Goal: Information Seeking & Learning: Learn about a topic

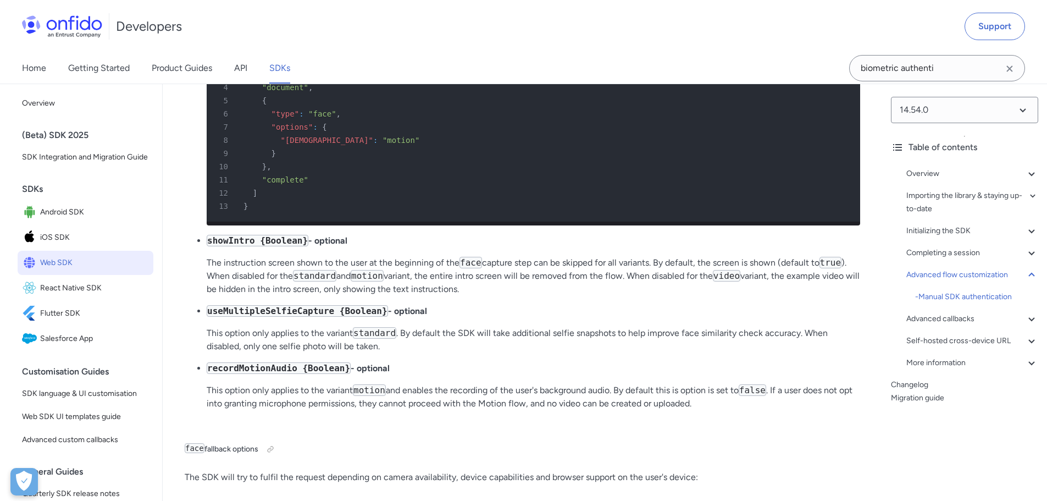
scroll to position [18952, 0]
drag, startPoint x: 78, startPoint y: 24, endPoint x: 170, endPoint y: 7, distance: 93.3
click at [170, 7] on div "Developers Support" at bounding box center [523, 26] width 1047 height 53
click at [82, 29] on img at bounding box center [62, 26] width 80 height 22
click at [40, 67] on link "Home" at bounding box center [34, 68] width 24 height 31
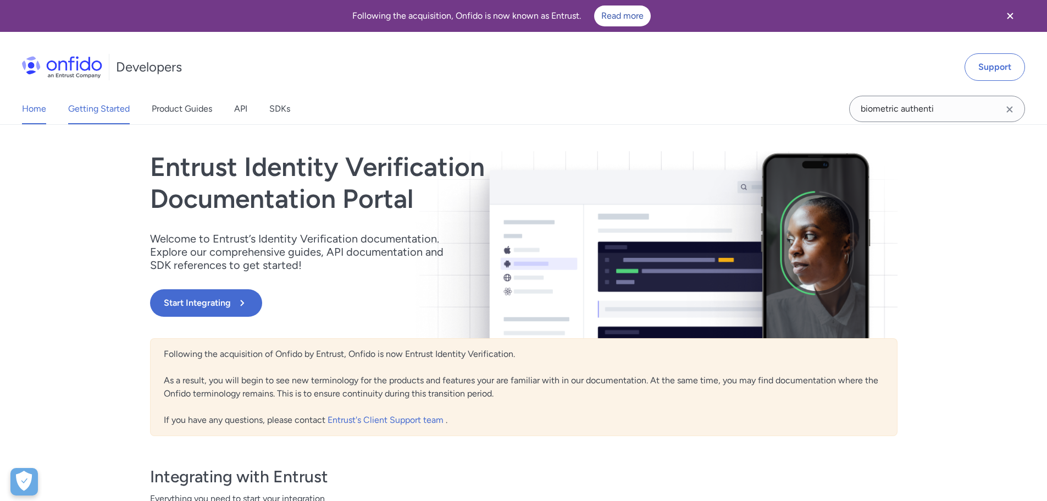
click at [82, 109] on link "Getting Started" at bounding box center [99, 108] width 62 height 31
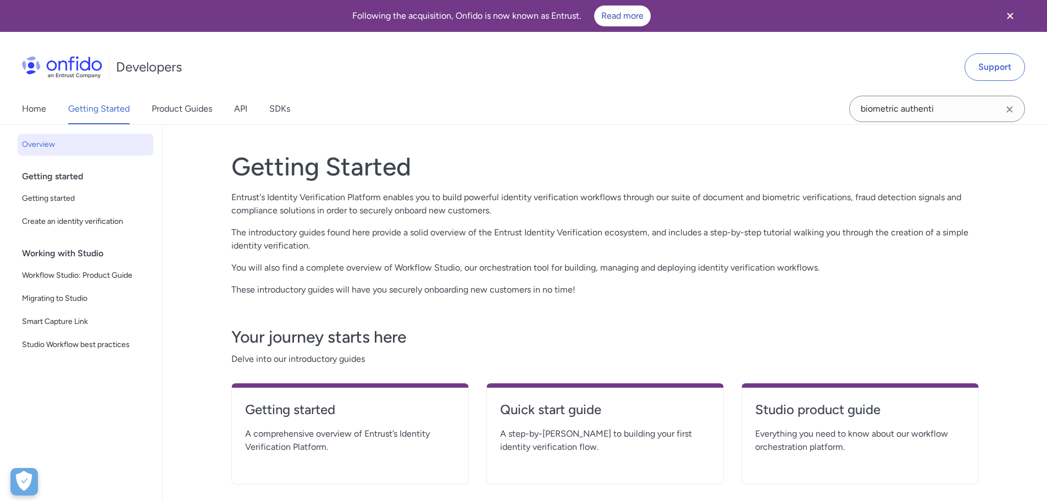
drag, startPoint x: 174, startPoint y: 112, endPoint x: 225, endPoint y: 103, distance: 52.0
click at [225, 103] on div "Home Getting Started Product Guides API SDKs" at bounding box center [167, 108] width 334 height 31
click at [244, 113] on link "API" at bounding box center [240, 108] width 13 height 31
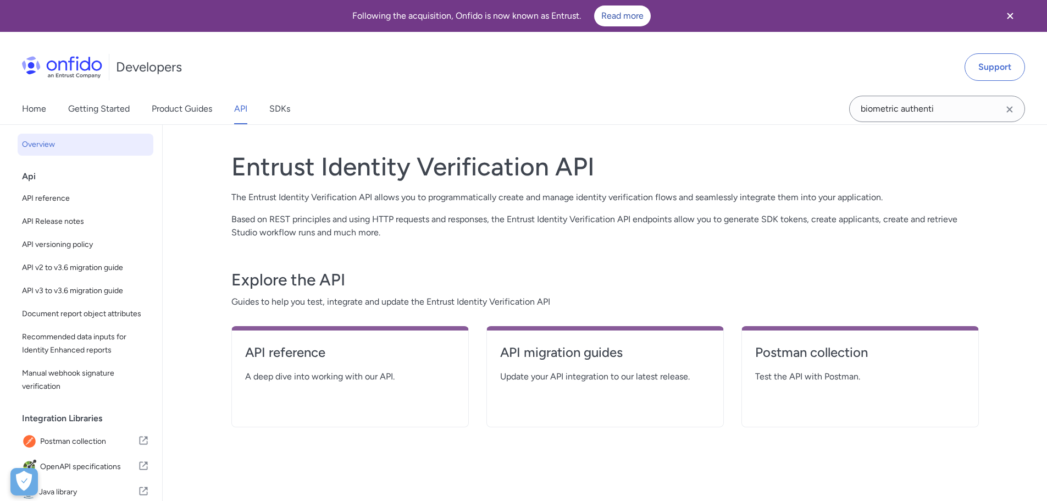
click at [269, 113] on div "Home Getting Started Product Guides API SDKs" at bounding box center [167, 108] width 334 height 31
click at [285, 108] on link "SDKs" at bounding box center [279, 108] width 21 height 31
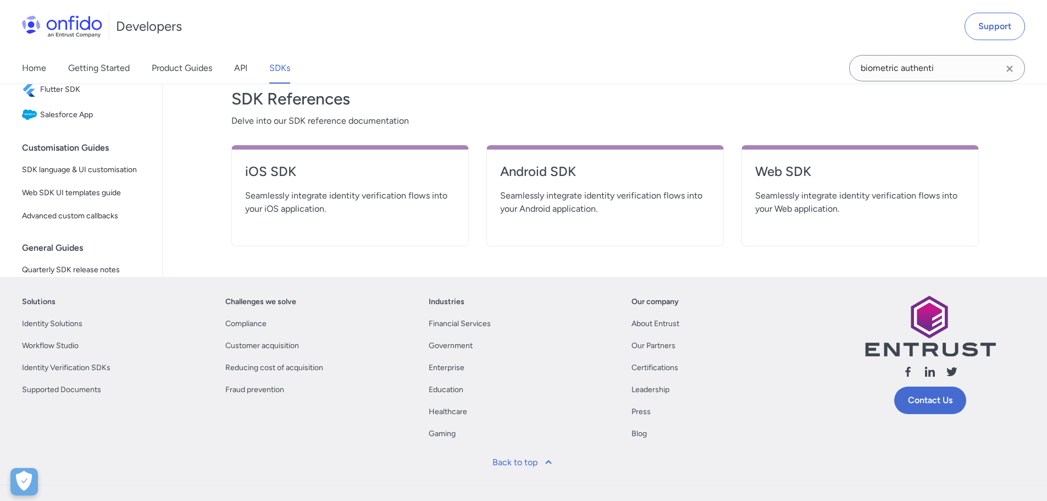
scroll to position [389, 0]
